Goal: Task Accomplishment & Management: Complete application form

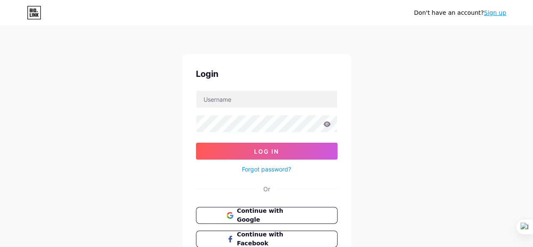
click at [494, 12] on link "Sign up" at bounding box center [495, 12] width 22 height 7
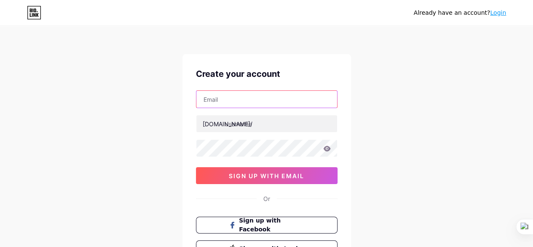
click at [238, 99] on input "text" at bounding box center [266, 99] width 141 height 17
type input "[EMAIL_ADDRESS][DOMAIN_NAME]"
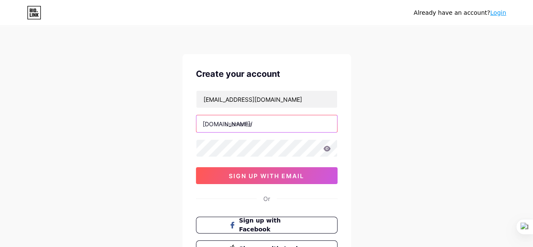
click at [249, 123] on input "text" at bounding box center [266, 123] width 141 height 17
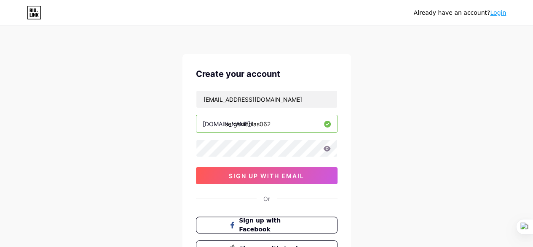
type input "sergenicolas062"
click at [326, 146] on icon at bounding box center [326, 147] width 7 height 5
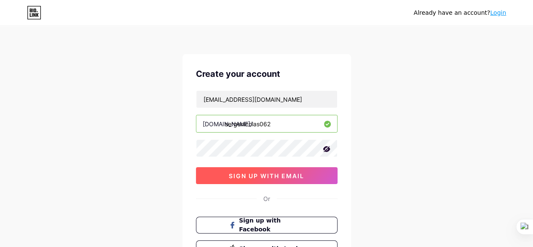
click at [246, 172] on span "sign up with email" at bounding box center [266, 175] width 75 height 7
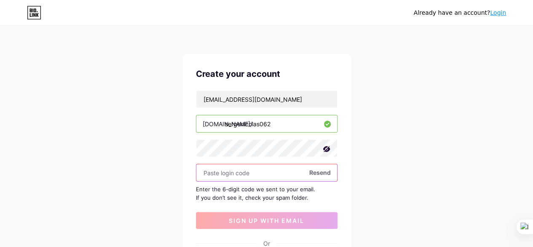
scroll to position [42, 0]
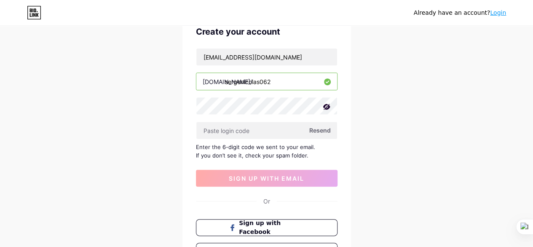
click at [319, 129] on span "Resend" at bounding box center [320, 130] width 22 height 9
click at [269, 130] on input "text" at bounding box center [266, 130] width 141 height 17
drag, startPoint x: 320, startPoint y: 128, endPoint x: 313, endPoint y: 132, distance: 8.0
click at [313, 132] on span "Resend" at bounding box center [320, 130] width 22 height 9
click at [234, 129] on input "text" at bounding box center [266, 130] width 141 height 17
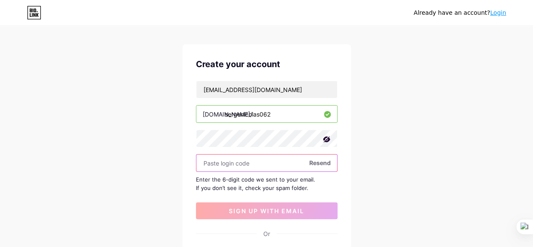
scroll to position [0, 0]
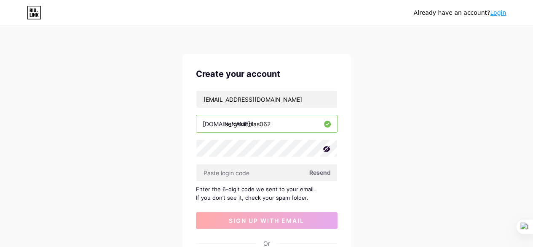
click at [320, 170] on span "Resend" at bounding box center [320, 172] width 22 height 9
click at [32, 11] on icon at bounding box center [34, 12] width 14 height 13
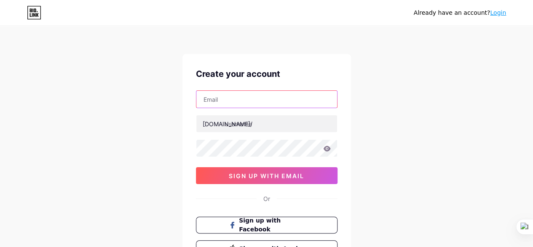
click at [240, 96] on input "text" at bounding box center [266, 99] width 141 height 17
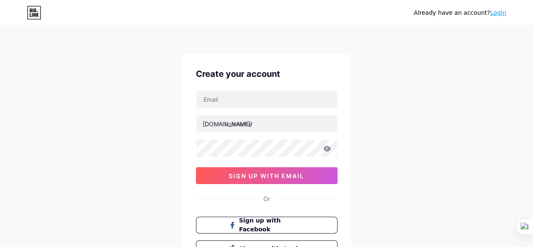
click at [391, 100] on div "Already have an account? Login Create your account bio.link/ sign up with email…" at bounding box center [266, 161] width 533 height 323
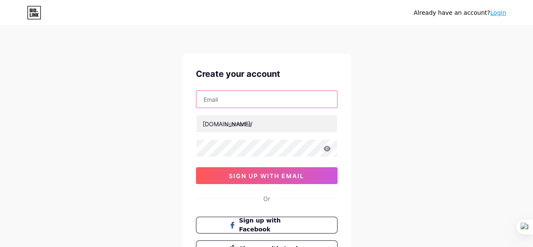
click at [239, 101] on input "text" at bounding box center [266, 99] width 141 height 17
type input "[EMAIL_ADDRESS][DOMAIN_NAME]"
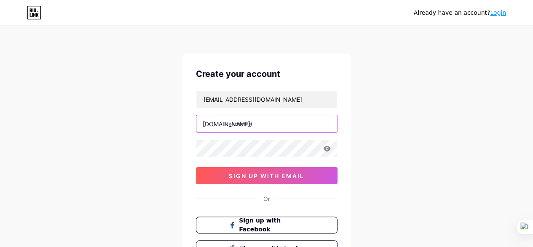
click at [250, 122] on input "text" at bounding box center [266, 123] width 141 height 17
click at [248, 124] on input "text" at bounding box center [266, 123] width 141 height 17
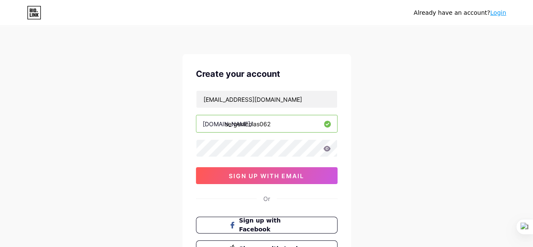
type input "sergenicolas062"
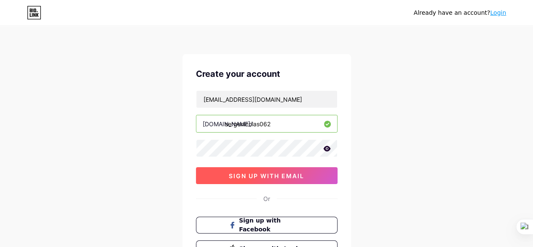
click at [277, 169] on button "sign up with email" at bounding box center [267, 175] width 142 height 17
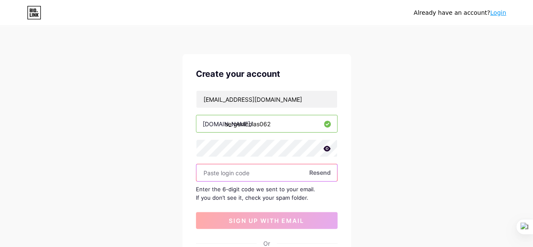
paste input "943475"
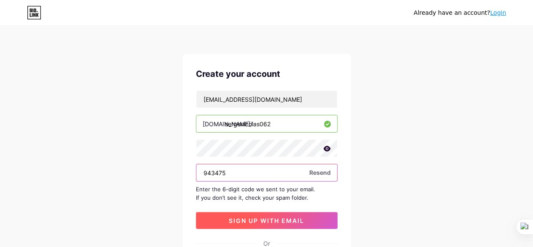
type input "943475"
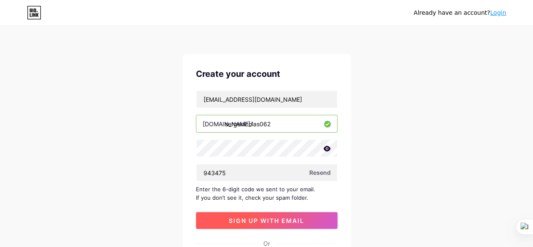
click at [254, 219] on span "sign up with email" at bounding box center [266, 220] width 75 height 7
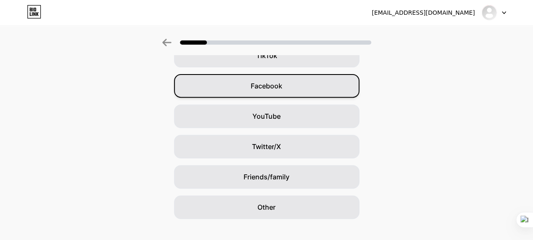
scroll to position [123, 0]
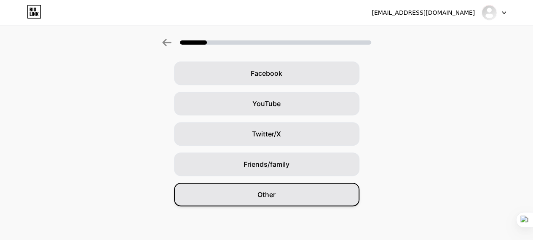
click at [274, 194] on span "Other" at bounding box center [267, 195] width 18 height 10
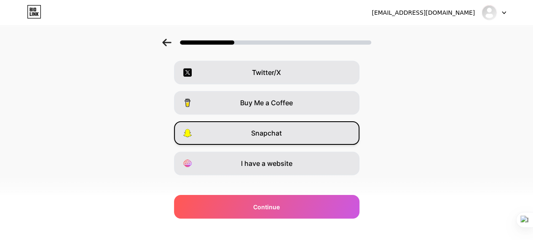
scroll to position [165, 0]
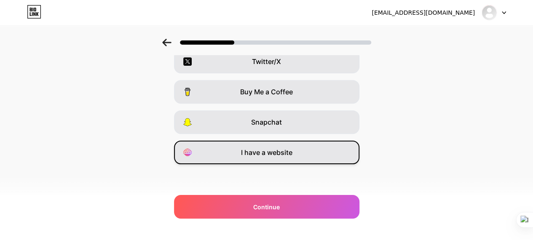
click at [287, 152] on span "I have a website" at bounding box center [266, 153] width 51 height 10
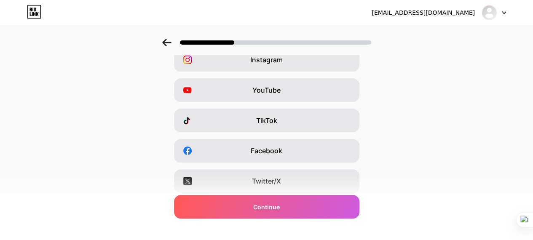
scroll to position [39, 0]
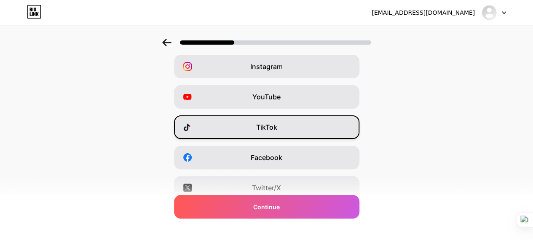
click at [303, 126] on div "TikTok" at bounding box center [267, 128] width 186 height 24
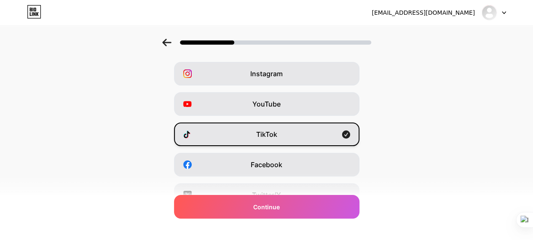
scroll to position [42, 0]
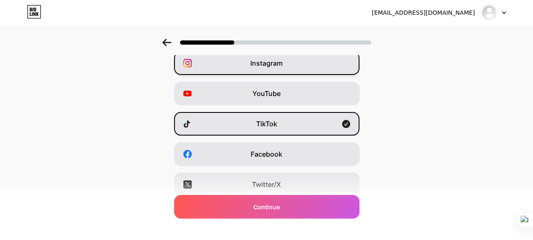
click at [322, 63] on div "Instagram" at bounding box center [267, 63] width 186 height 24
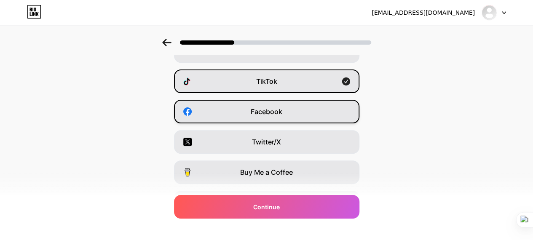
scroll to position [126, 0]
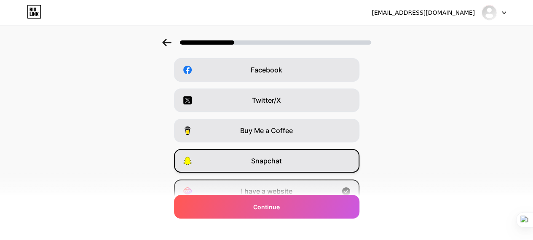
click at [332, 162] on div "Snapchat" at bounding box center [267, 161] width 186 height 24
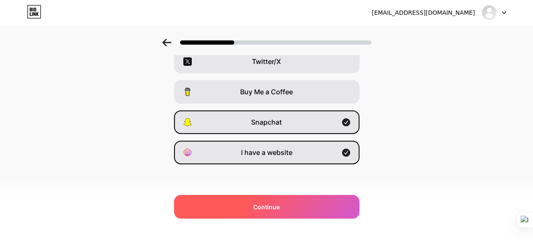
click at [283, 210] on div "Continue" at bounding box center [267, 207] width 186 height 24
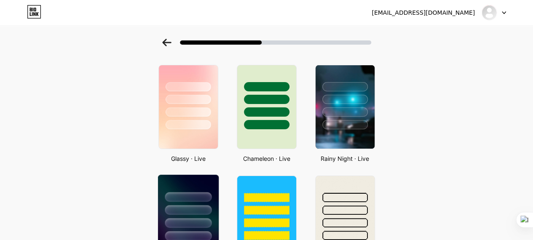
scroll to position [211, 0]
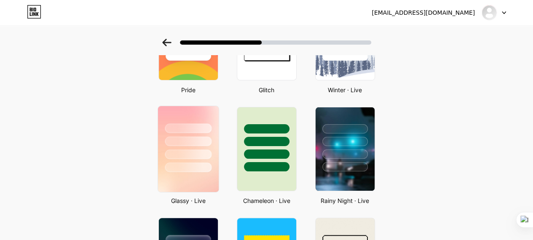
click at [198, 159] on div at bounding box center [188, 155] width 47 height 10
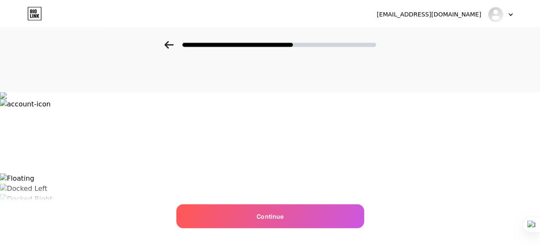
scroll to position [0, 0]
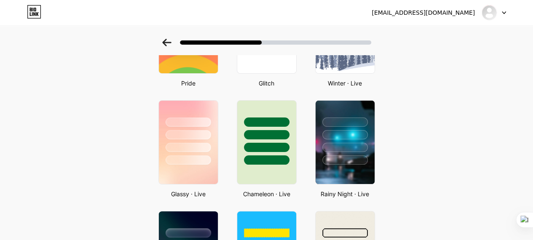
scroll to position [216, 0]
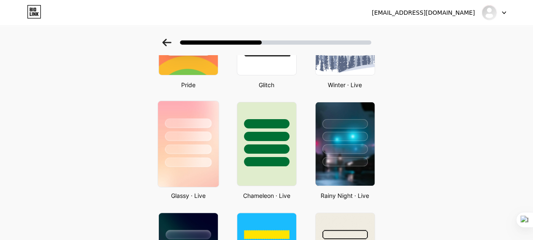
click at [180, 136] on div at bounding box center [188, 137] width 47 height 10
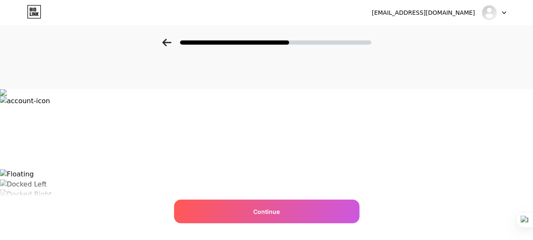
scroll to position [0, 0]
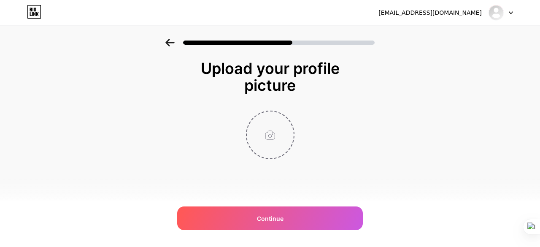
click at [270, 135] on input "file" at bounding box center [270, 134] width 47 height 47
type input "C:\fakepath\photo.png"
click at [326, 112] on div at bounding box center [270, 134] width 169 height 48
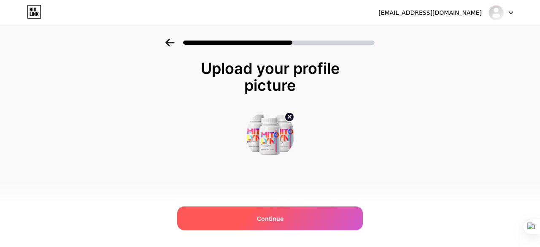
click at [273, 217] on span "Continue" at bounding box center [270, 218] width 27 height 9
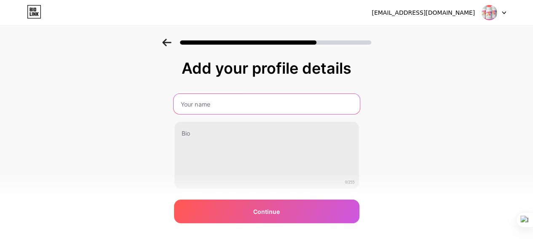
click at [221, 102] on input "text" at bounding box center [266, 104] width 186 height 20
click at [294, 98] on input "text" at bounding box center [266, 104] width 186 height 20
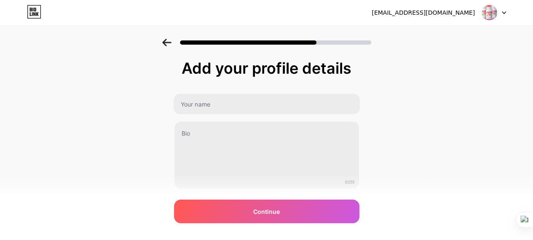
click at [396, 120] on div "Add your profile details 0/255 Continue Error" at bounding box center [266, 135] width 533 height 193
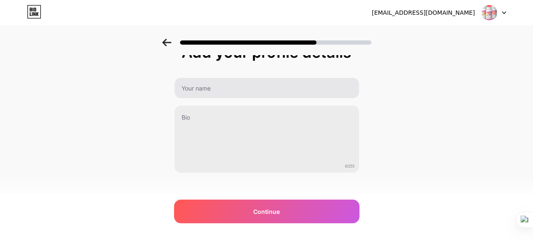
scroll to position [24, 0]
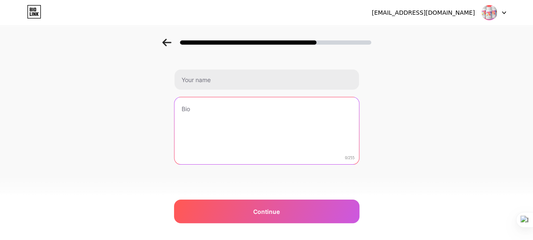
click at [211, 110] on textarea at bounding box center [267, 131] width 185 height 68
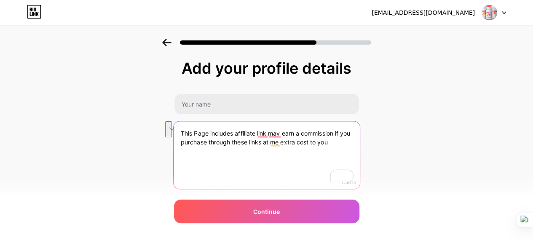
drag, startPoint x: 181, startPoint y: 131, endPoint x: 342, endPoint y: 147, distance: 161.8
click at [344, 147] on textarea "This Page includes affiliate link may earn a commission if you purchase through…" at bounding box center [266, 155] width 186 height 69
type textarea "This Page includes affiliate link may earn a commission if you purchase through…"
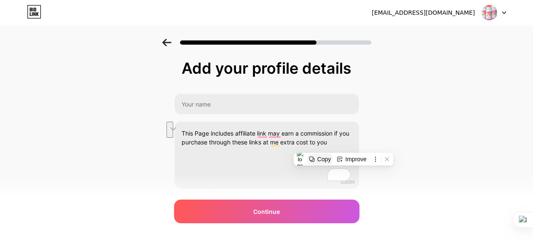
click at [321, 158] on div "Copy" at bounding box center [325, 159] width 14 height 7
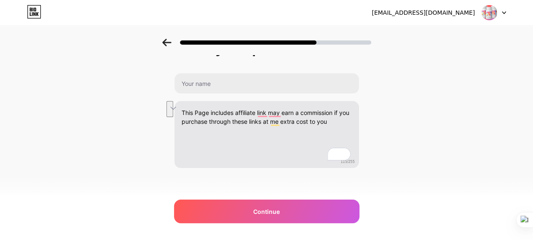
scroll to position [24, 0]
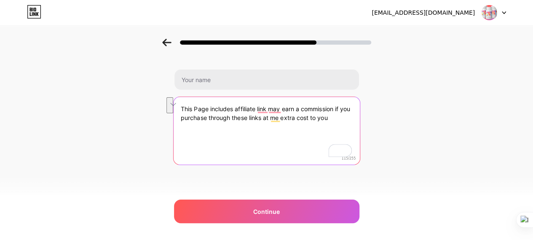
click at [339, 117] on textarea "This Page includes affiliate link may earn a commission if you purchase through…" at bounding box center [266, 131] width 186 height 69
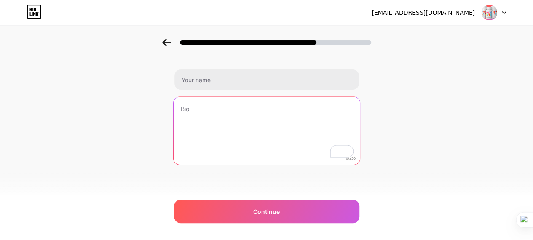
paste textarea "This page contains affiliate links, which means I may earn a small commission a…"
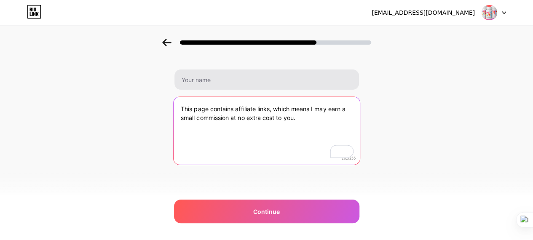
type textarea "This page contains affiliate links, which means I may earn a small commission a…"
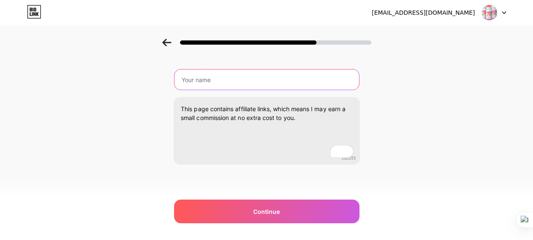
click at [221, 80] on input "text" at bounding box center [267, 80] width 185 height 20
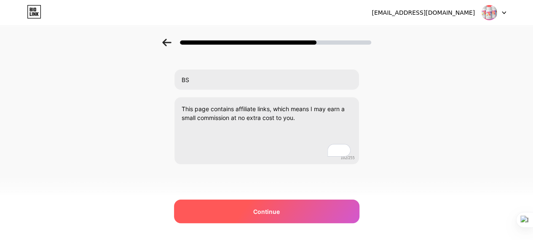
click at [278, 209] on span "Continue" at bounding box center [266, 211] width 27 height 9
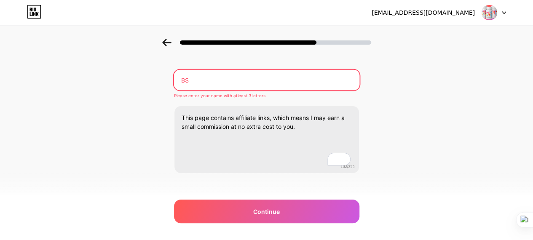
click at [202, 76] on input "BS" at bounding box center [267, 80] width 186 height 20
type input "B"
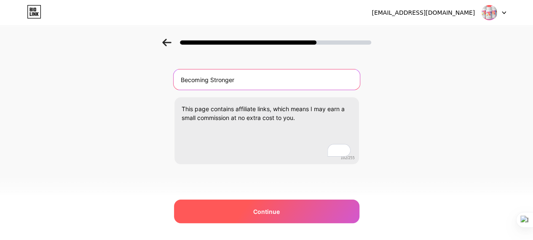
type input "Becoming Stronger"
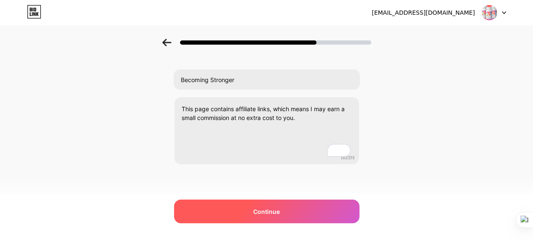
click at [276, 211] on span "Continue" at bounding box center [266, 211] width 27 height 9
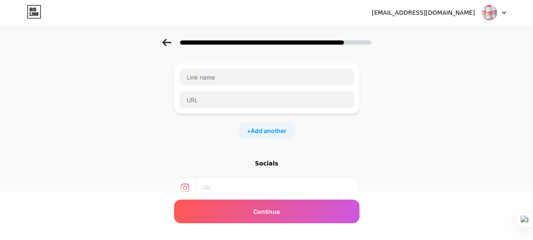
scroll to position [0, 0]
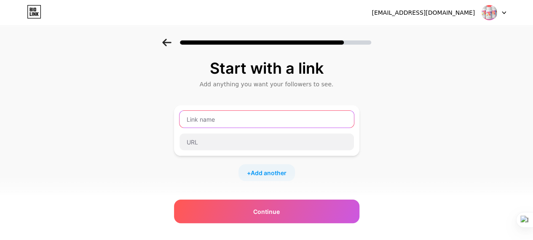
click at [226, 118] on input "text" at bounding box center [267, 119] width 175 height 17
click at [225, 117] on input "text" at bounding box center [267, 119] width 175 height 17
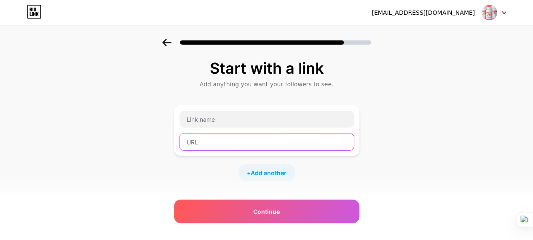
click at [217, 141] on input "text" at bounding box center [267, 142] width 175 height 17
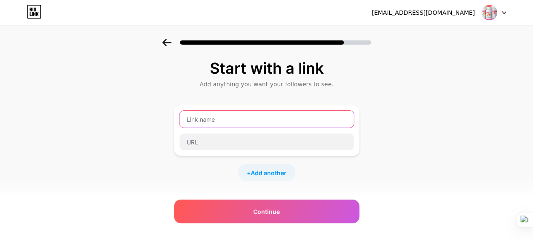
click at [220, 118] on input "text" at bounding box center [267, 119] width 175 height 17
click at [227, 118] on input "text" at bounding box center [267, 119] width 175 height 17
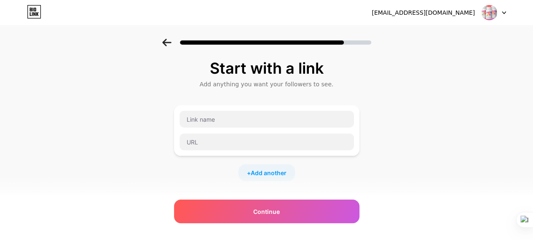
click at [495, 11] on img at bounding box center [490, 13] width 16 height 16
click at [503, 11] on div at bounding box center [494, 12] width 24 height 15
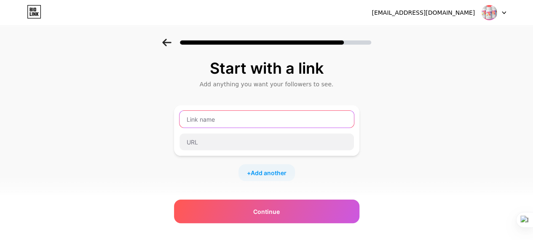
click at [252, 121] on input "text" at bounding box center [267, 119] width 175 height 17
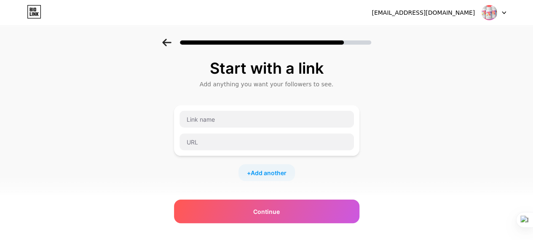
click at [167, 40] on icon at bounding box center [166, 43] width 9 height 8
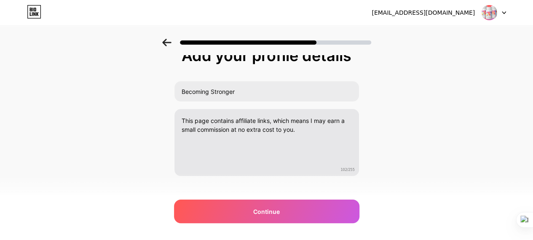
scroll to position [24, 0]
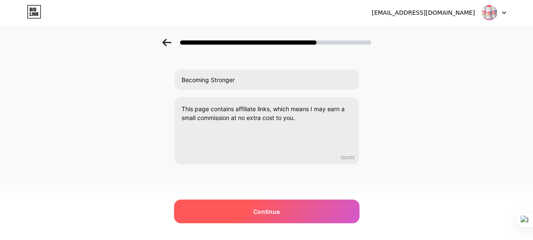
click at [266, 209] on span "Continue" at bounding box center [266, 211] width 27 height 9
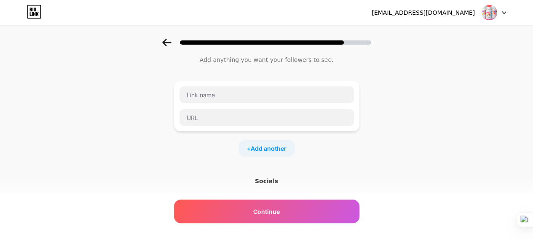
scroll to position [0, 0]
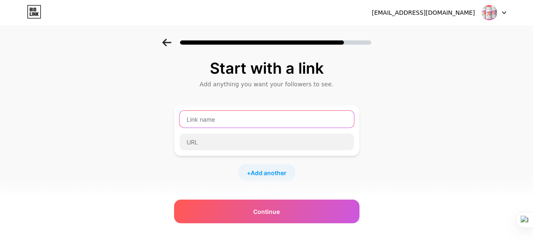
click at [233, 115] on input "text" at bounding box center [267, 119] width 175 height 17
paste input "[URL][DOMAIN_NAME]"
type input "h"
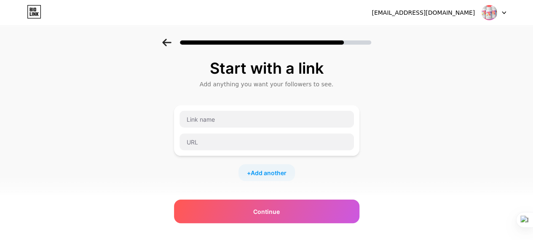
click at [492, 9] on img at bounding box center [490, 13] width 16 height 16
click at [36, 7] on icon at bounding box center [34, 11] width 14 height 13
click at [167, 40] on icon at bounding box center [166, 43] width 9 height 8
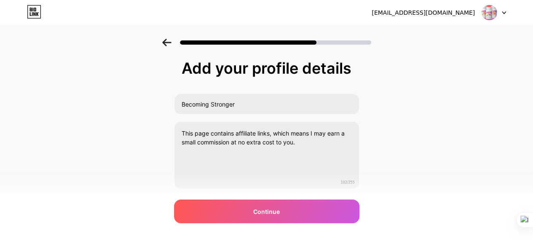
click at [167, 40] on icon at bounding box center [166, 43] width 9 height 8
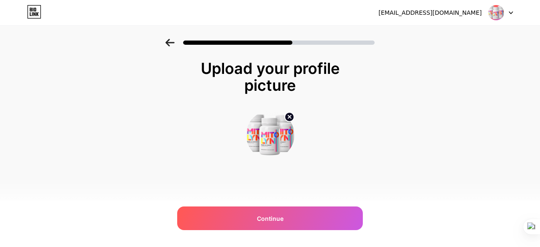
click at [168, 39] on icon at bounding box center [169, 43] width 9 height 8
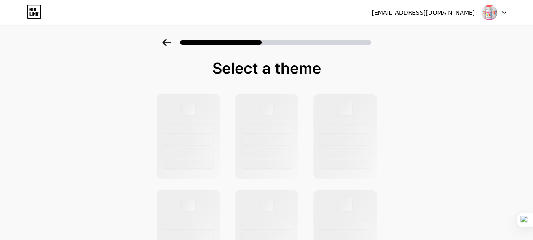
click at [168, 39] on icon at bounding box center [166, 43] width 9 height 8
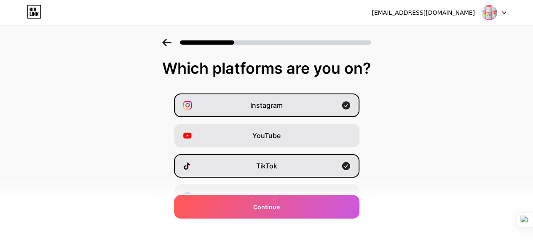
click at [168, 39] on icon at bounding box center [166, 43] width 9 height 8
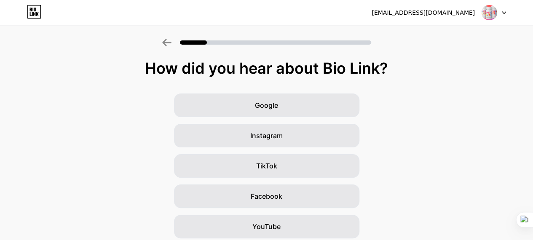
click at [167, 39] on icon at bounding box center [166, 43] width 9 height 8
click at [171, 42] on icon at bounding box center [166, 43] width 9 height 8
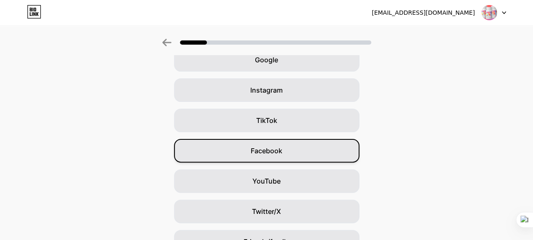
scroll to position [39, 0]
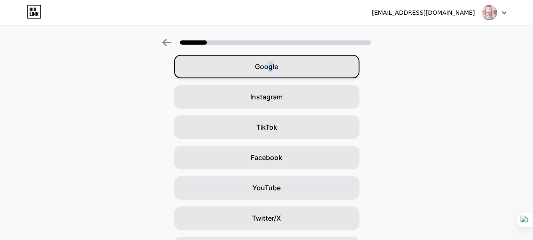
click at [274, 68] on span "Google" at bounding box center [266, 67] width 23 height 10
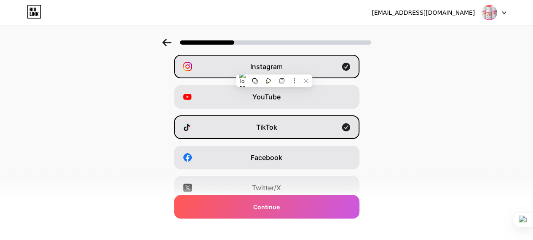
scroll to position [0, 0]
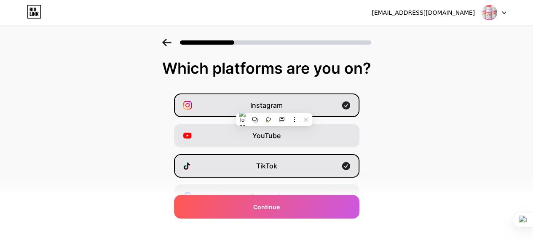
click at [431, 109] on div "Instagram YouTube TikTok Facebook Twitter/X Buy Me a Coffee Snapchat I have a w…" at bounding box center [266, 212] width 525 height 236
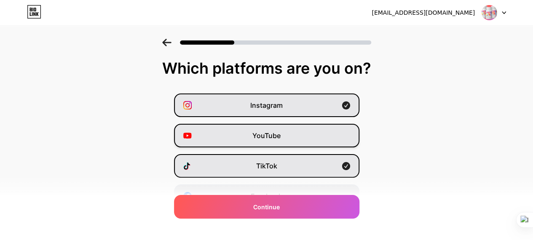
click at [309, 134] on div "YouTube" at bounding box center [267, 136] width 186 height 24
click at [171, 41] on icon at bounding box center [166, 43] width 9 height 8
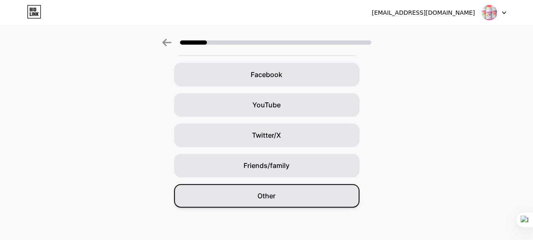
scroll to position [123, 0]
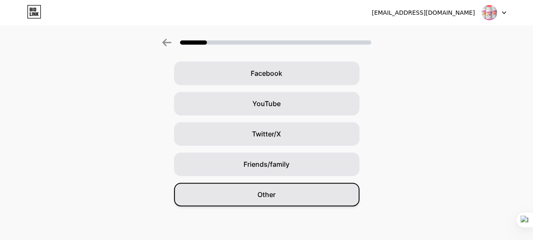
click at [263, 194] on span "Other" at bounding box center [267, 195] width 18 height 10
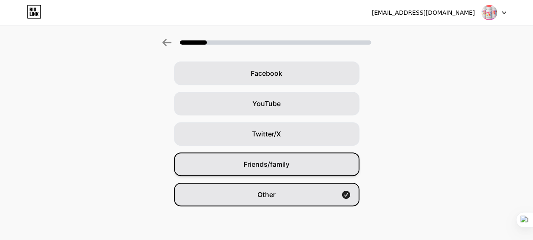
scroll to position [0, 0]
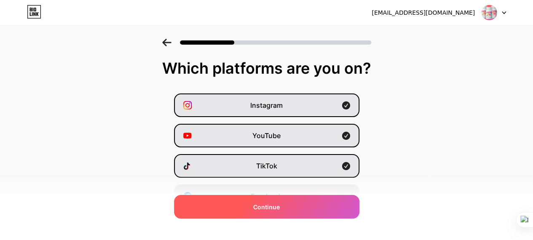
click at [280, 206] on span "Continue" at bounding box center [266, 207] width 27 height 9
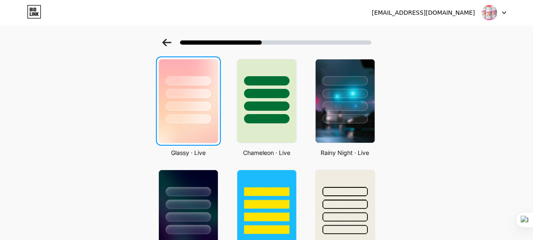
scroll to position [253, 0]
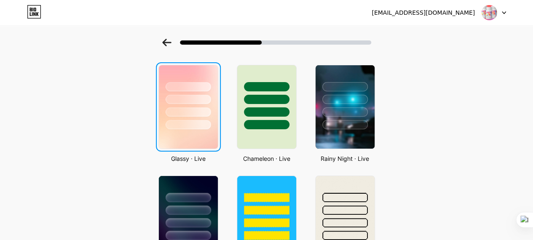
click at [188, 101] on div at bounding box center [189, 99] width 46 height 9
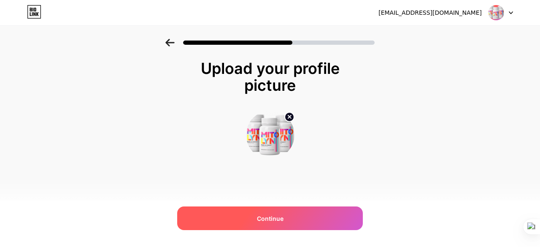
click at [261, 216] on span "Continue" at bounding box center [270, 218] width 27 height 9
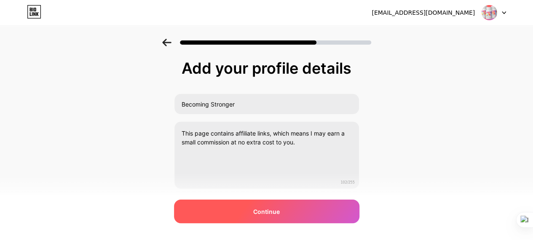
click at [266, 210] on span "Continue" at bounding box center [266, 211] width 27 height 9
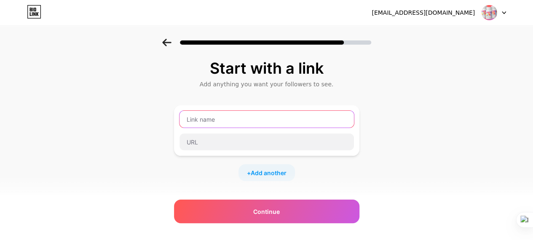
click at [218, 118] on input "text" at bounding box center [267, 119] width 175 height 17
click at [228, 121] on input "text" at bounding box center [267, 119] width 175 height 17
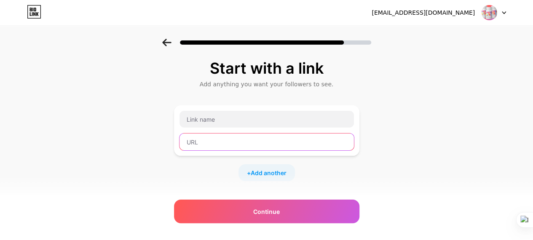
click at [213, 140] on input "text" at bounding box center [267, 142] width 175 height 17
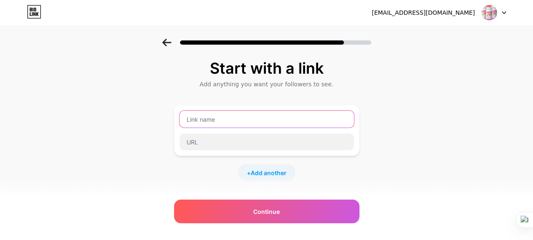
click at [219, 119] on input "text" at bounding box center [267, 119] width 175 height 17
paste input "Every day, becoming stronger.”"
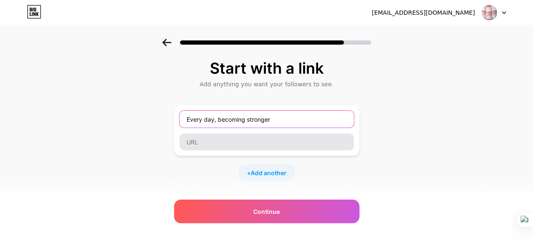
type input "Every day, becoming stronger"
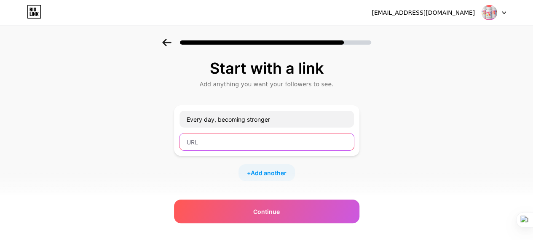
click at [237, 143] on input "text" at bounding box center [267, 142] width 175 height 17
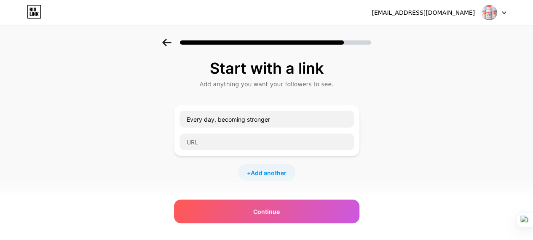
click at [421, 121] on div "Start with a link Add anything you want your followers to see. Every day, becom…" at bounding box center [266, 187] width 533 height 296
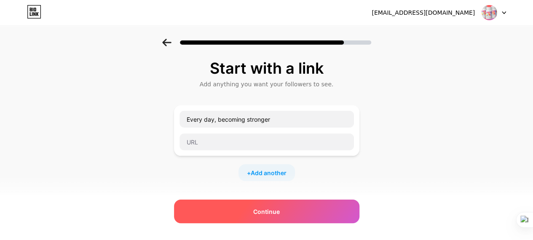
click at [280, 210] on span "Continue" at bounding box center [266, 211] width 27 height 9
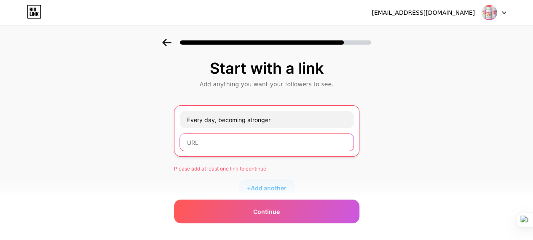
click at [214, 143] on input "text" at bounding box center [267, 142] width 174 height 17
drag, startPoint x: 210, startPoint y: 140, endPoint x: 200, endPoint y: 140, distance: 9.3
click at [200, 140] on input "text" at bounding box center [267, 142] width 174 height 17
paste input "[URL][DOMAIN_NAME]"
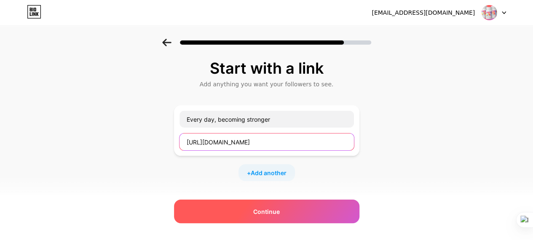
type input "[URL][DOMAIN_NAME]"
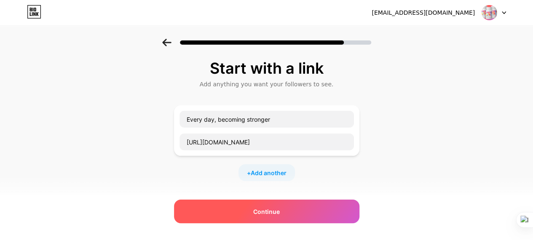
click at [271, 212] on span "Continue" at bounding box center [266, 211] width 27 height 9
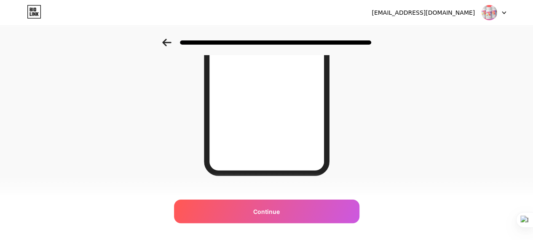
scroll to position [169, 0]
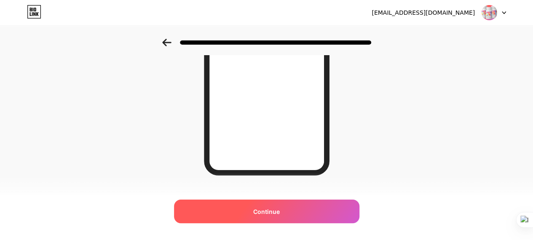
click at [270, 216] on div "Continue" at bounding box center [267, 212] width 186 height 24
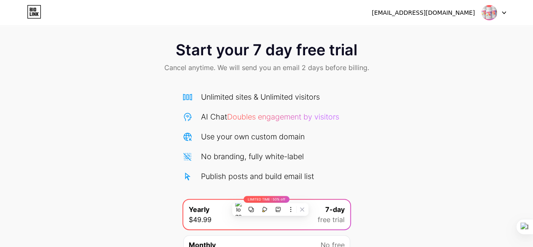
scroll to position [42, 0]
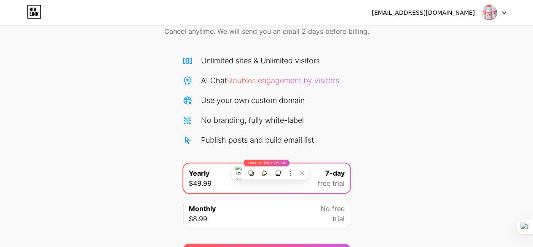
click at [396, 137] on div "Start your 7 day free trial Cancel anytime. We will send you an email 2 days be…" at bounding box center [266, 130] width 533 height 267
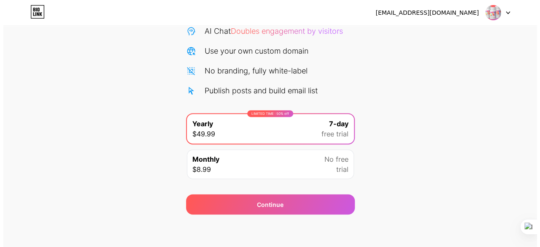
scroll to position [92, 0]
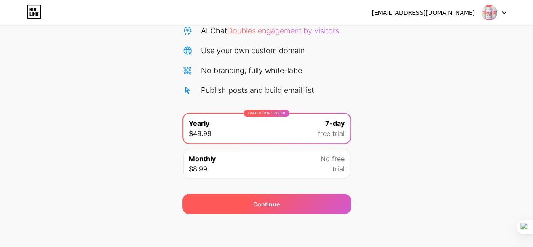
click at [261, 202] on span "Continue" at bounding box center [266, 203] width 27 height 9
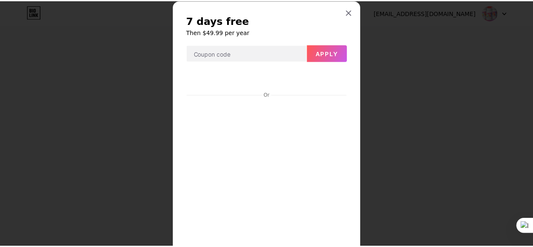
scroll to position [0, 0]
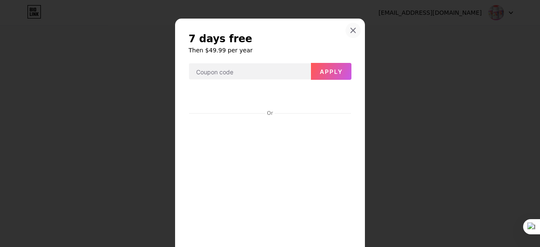
click at [350, 29] on icon at bounding box center [353, 30] width 7 height 7
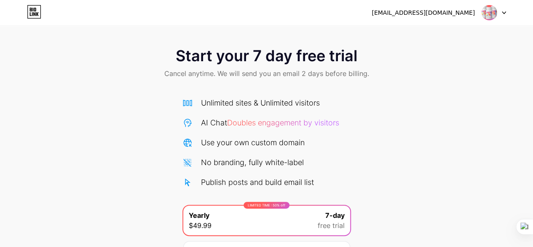
click at [496, 12] on img at bounding box center [490, 13] width 16 height 16
click at [30, 9] on icon at bounding box center [34, 11] width 14 height 13
click at [504, 12] on icon at bounding box center [504, 12] width 4 height 3
click at [420, 32] on li "Logout" at bounding box center [453, 34] width 105 height 23
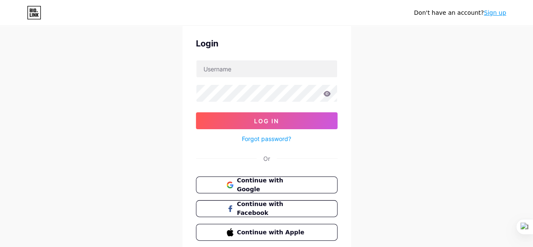
scroll to position [63, 0]
